Goal: Find specific page/section: Find specific page/section

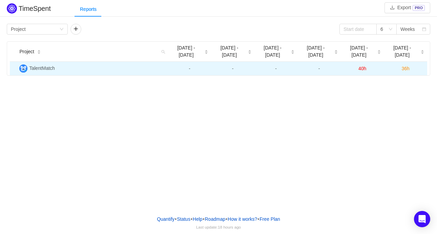
click at [23, 64] on img at bounding box center [23, 68] width 8 height 8
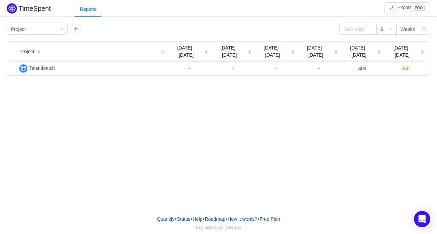
click at [9, 9] on img at bounding box center [12, 8] width 10 height 10
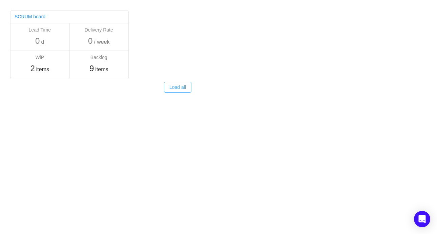
click at [185, 85] on button "Load all" at bounding box center [177, 87] width 27 height 11
